Goal: Task Accomplishment & Management: Manage account settings

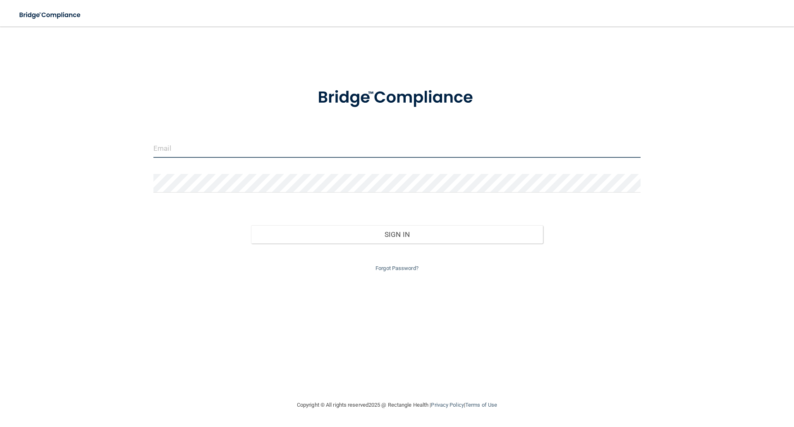
click at [283, 143] on input "email" at bounding box center [396, 148] width 487 height 19
type input "[EMAIL_ADDRESS][DOMAIN_NAME]"
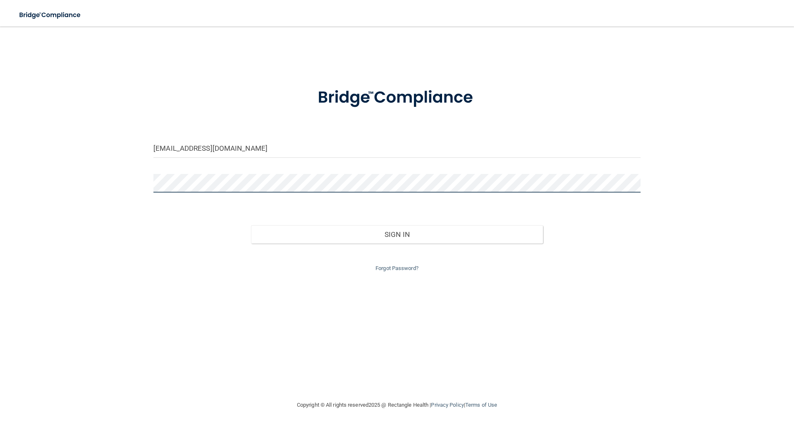
click at [251, 225] on button "Sign In" at bounding box center [397, 234] width 292 height 18
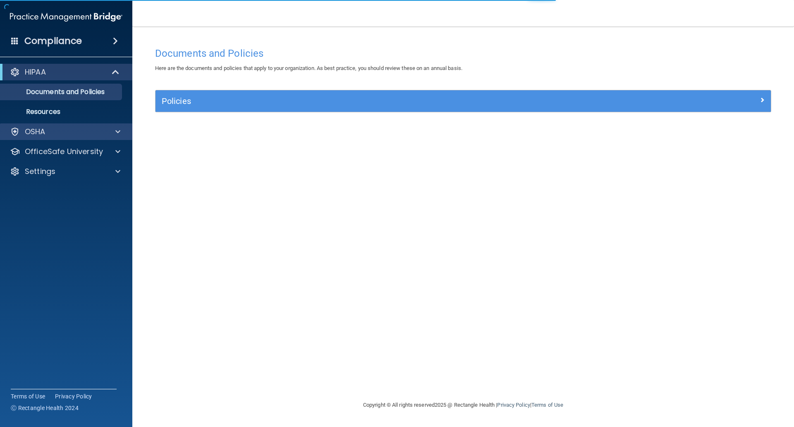
click at [74, 137] on div "OSHA" at bounding box center [66, 131] width 133 height 17
click at [113, 134] on div at bounding box center [116, 132] width 21 height 10
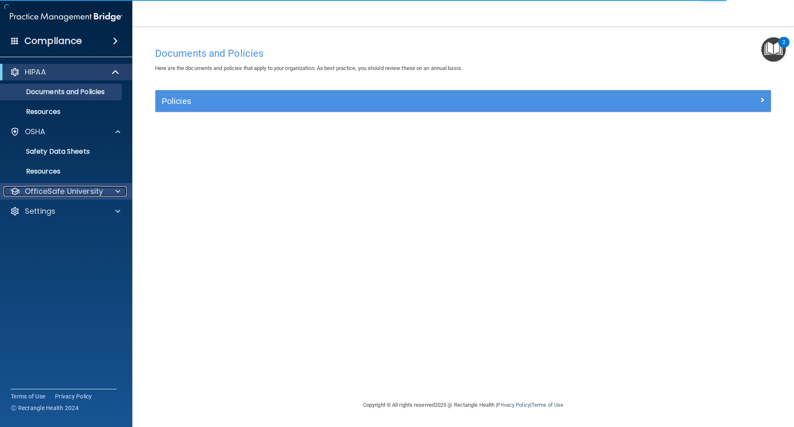
click at [75, 189] on p "OfficeSafe University" at bounding box center [64, 191] width 78 height 10
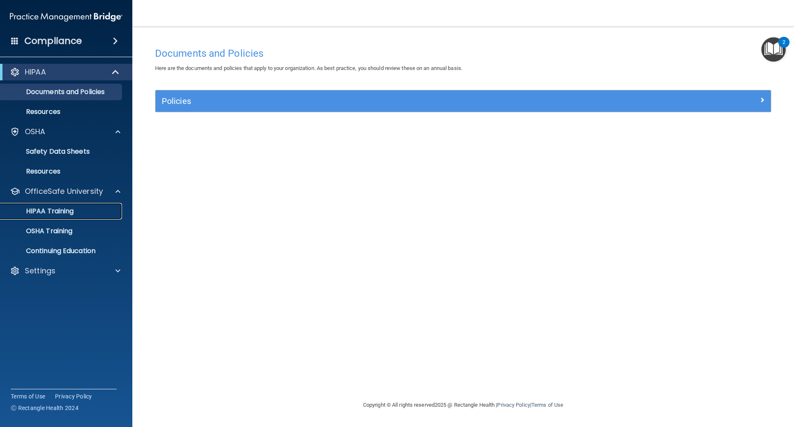
click at [57, 218] on link "HIPAA Training" at bounding box center [57, 211] width 130 height 17
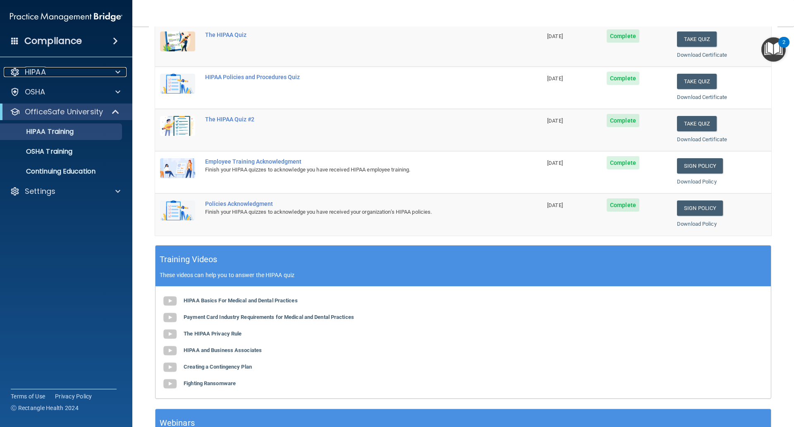
scroll to position [124, 0]
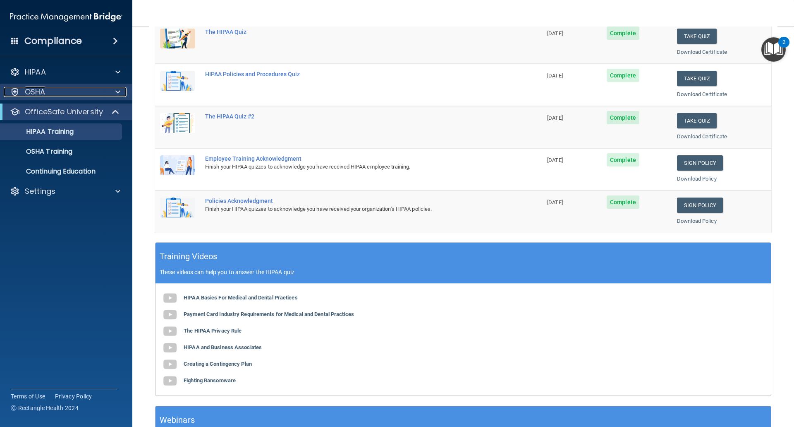
click at [109, 93] on div at bounding box center [116, 92] width 21 height 10
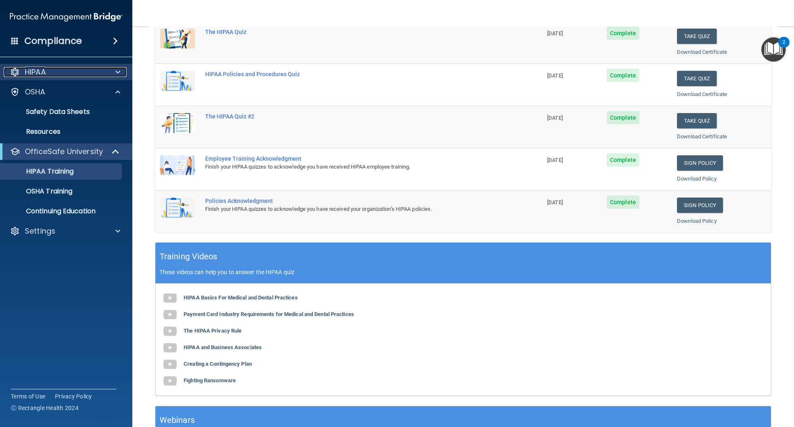
click at [107, 74] on div at bounding box center [116, 72] width 21 height 10
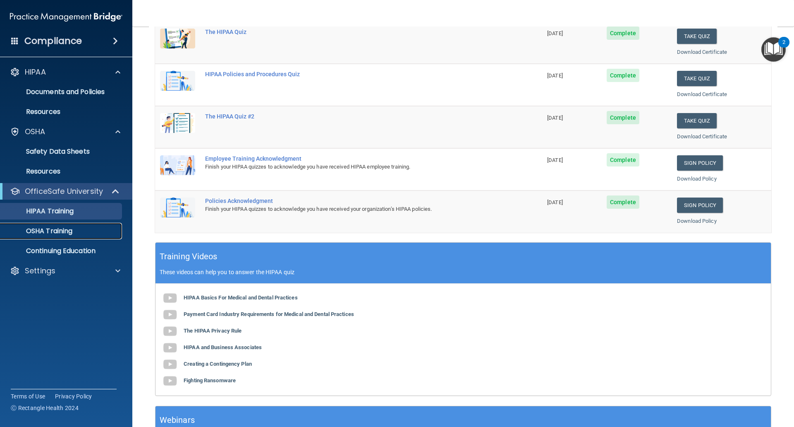
click at [77, 231] on div "OSHA Training" at bounding box center [61, 231] width 113 height 8
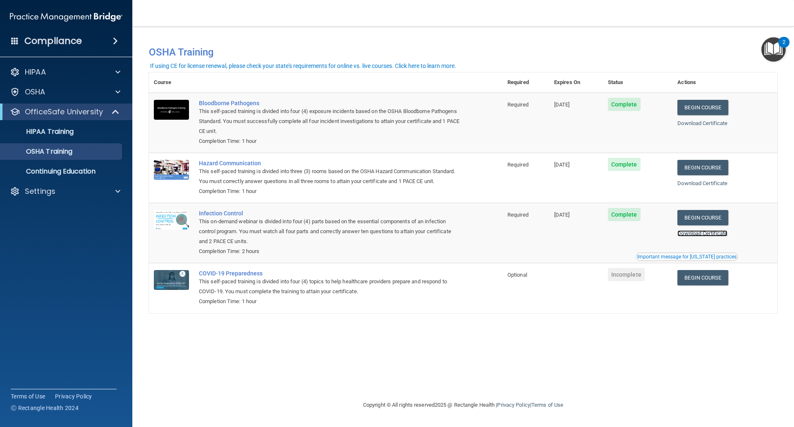
click at [707, 235] on link "Download Certificate" at bounding box center [703, 233] width 50 height 6
click at [712, 238] on div "Download Certificate" at bounding box center [725, 233] width 95 height 10
click at [694, 236] on link "Download Certificate" at bounding box center [703, 233] width 50 height 6
